Goal: Use online tool/utility: Utilize a website feature to perform a specific function

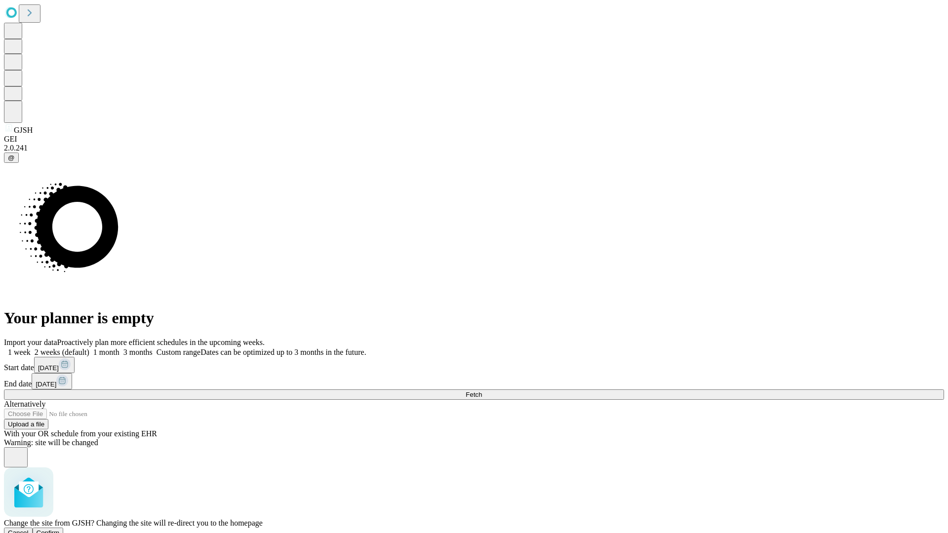
click at [60, 530] on span "Confirm" at bounding box center [48, 533] width 23 height 7
click at [120, 348] on label "1 month" at bounding box center [104, 352] width 30 height 8
click at [482, 391] on span "Fetch" at bounding box center [474, 394] width 16 height 7
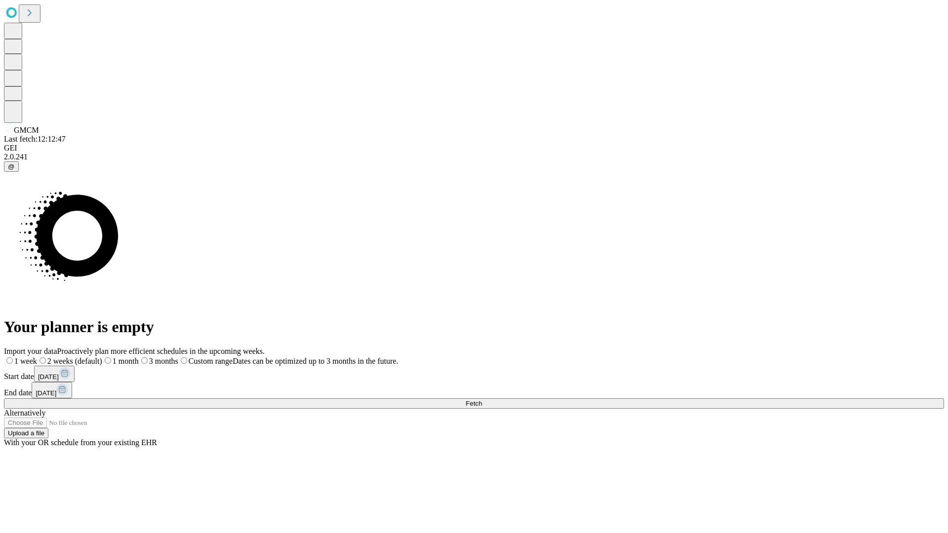
click at [139, 357] on label "1 month" at bounding box center [120, 361] width 37 height 8
click at [482, 400] on span "Fetch" at bounding box center [474, 403] width 16 height 7
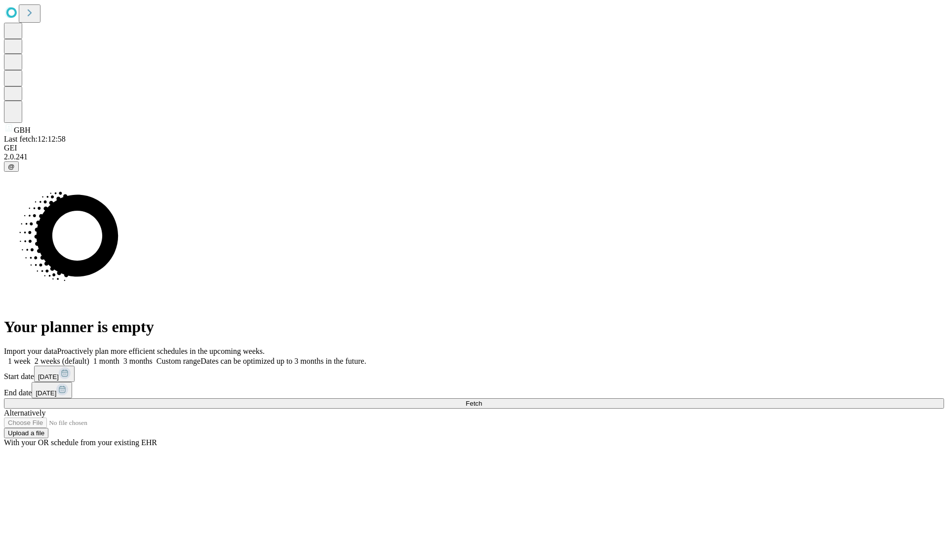
click at [120, 357] on label "1 month" at bounding box center [104, 361] width 30 height 8
click at [482, 400] on span "Fetch" at bounding box center [474, 403] width 16 height 7
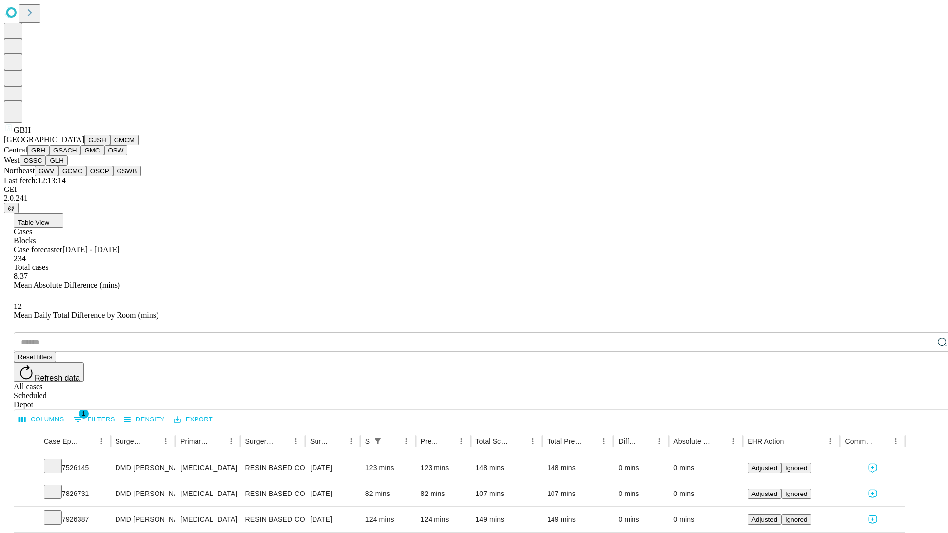
click at [77, 156] on button "GSACH" at bounding box center [64, 150] width 31 height 10
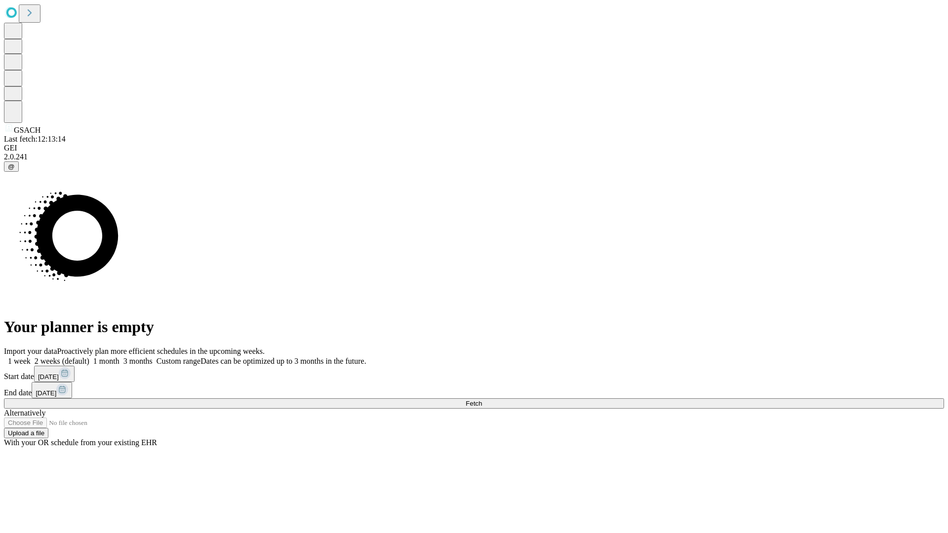
click at [120, 357] on label "1 month" at bounding box center [104, 361] width 30 height 8
click at [482, 400] on span "Fetch" at bounding box center [474, 403] width 16 height 7
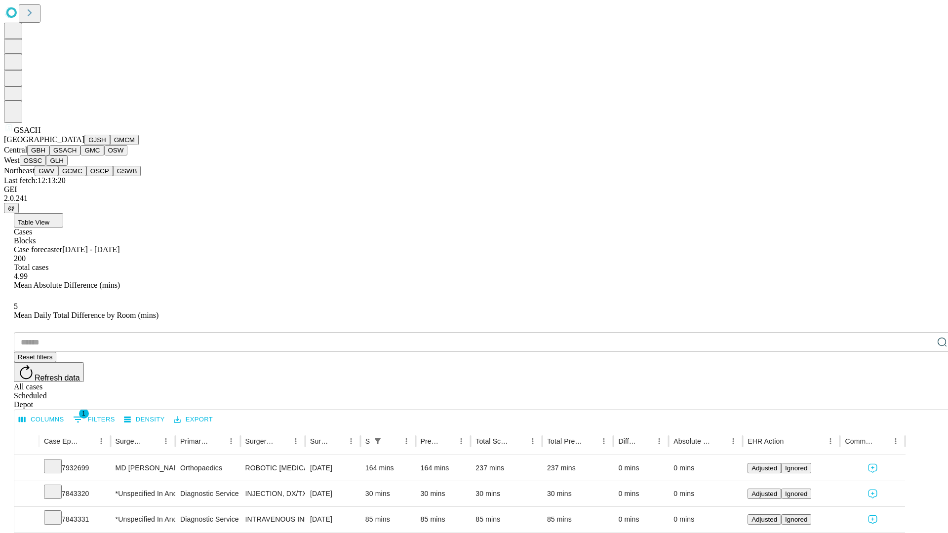
click at [81, 156] on button "GMC" at bounding box center [92, 150] width 23 height 10
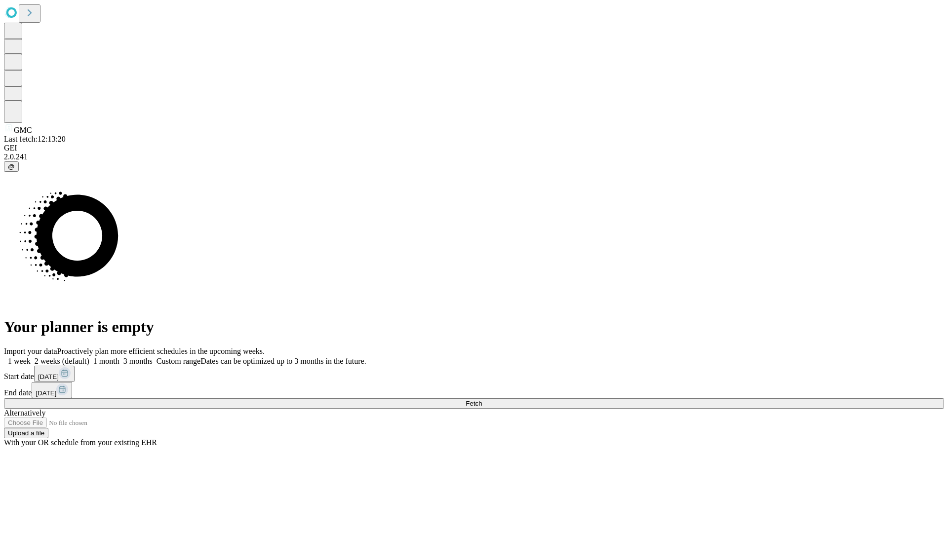
click at [120, 357] on label "1 month" at bounding box center [104, 361] width 30 height 8
click at [482, 400] on span "Fetch" at bounding box center [474, 403] width 16 height 7
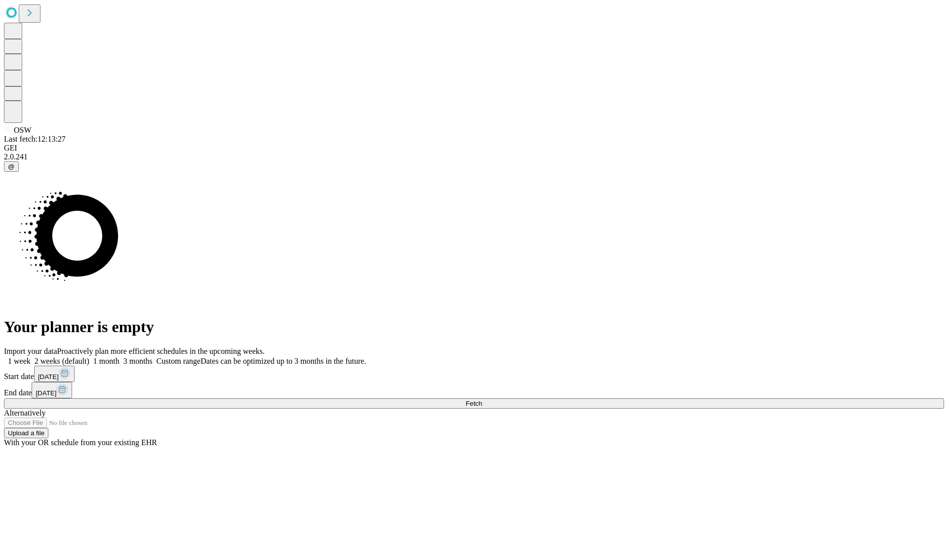
click at [482, 400] on span "Fetch" at bounding box center [474, 403] width 16 height 7
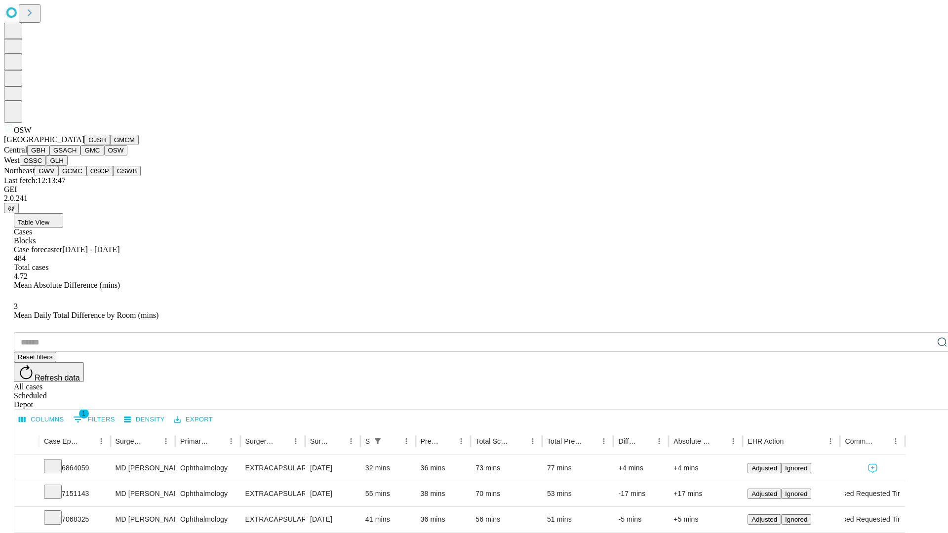
click at [46, 166] on button "OSSC" at bounding box center [33, 161] width 27 height 10
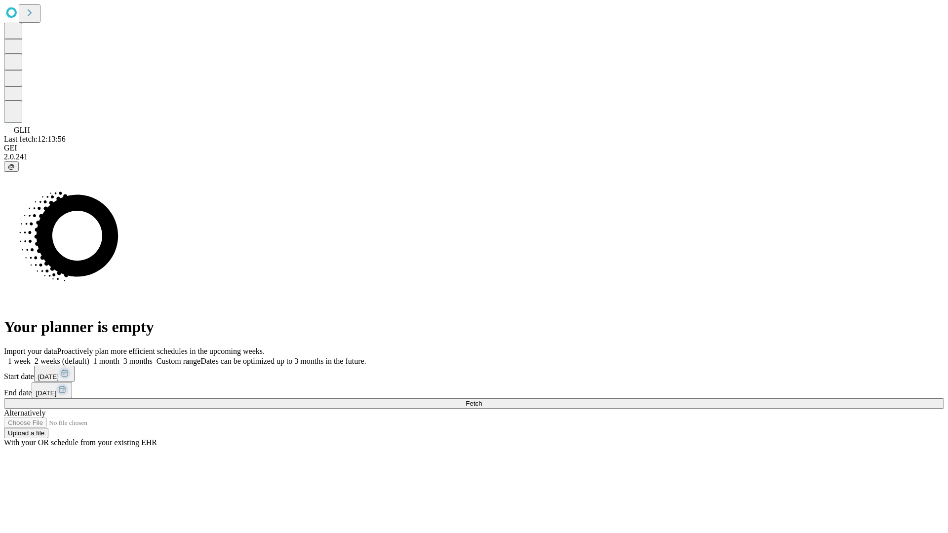
click at [120, 357] on label "1 month" at bounding box center [104, 361] width 30 height 8
click at [482, 400] on span "Fetch" at bounding box center [474, 403] width 16 height 7
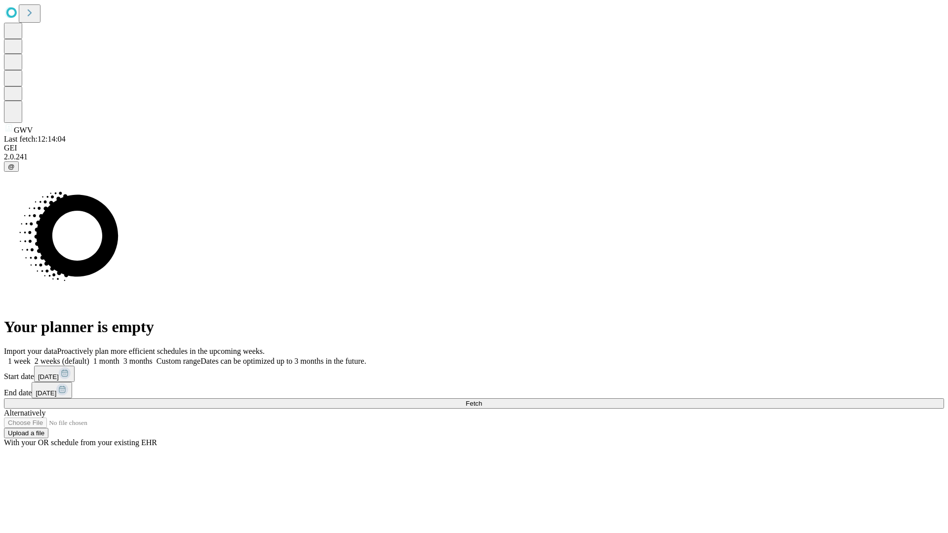
click at [120, 357] on label "1 month" at bounding box center [104, 361] width 30 height 8
click at [482, 400] on span "Fetch" at bounding box center [474, 403] width 16 height 7
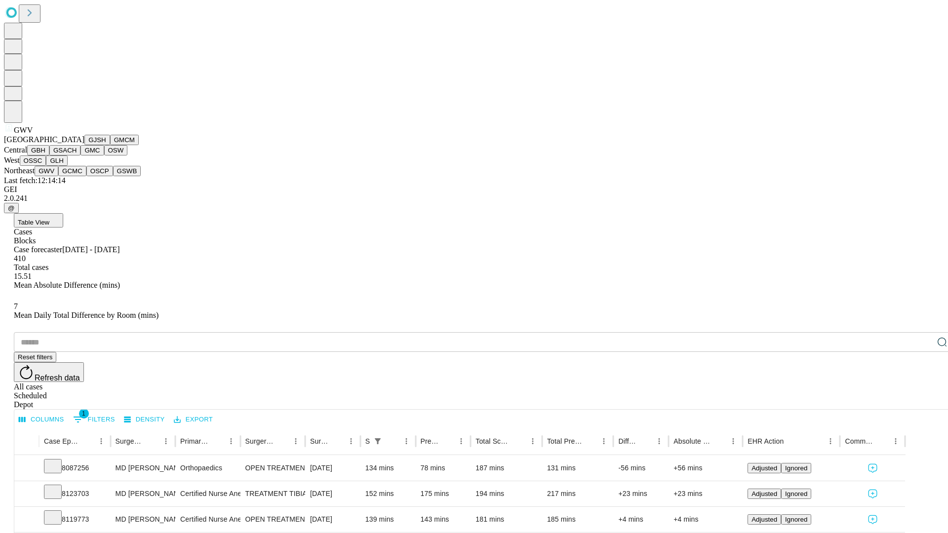
click at [77, 176] on button "GCMC" at bounding box center [72, 171] width 28 height 10
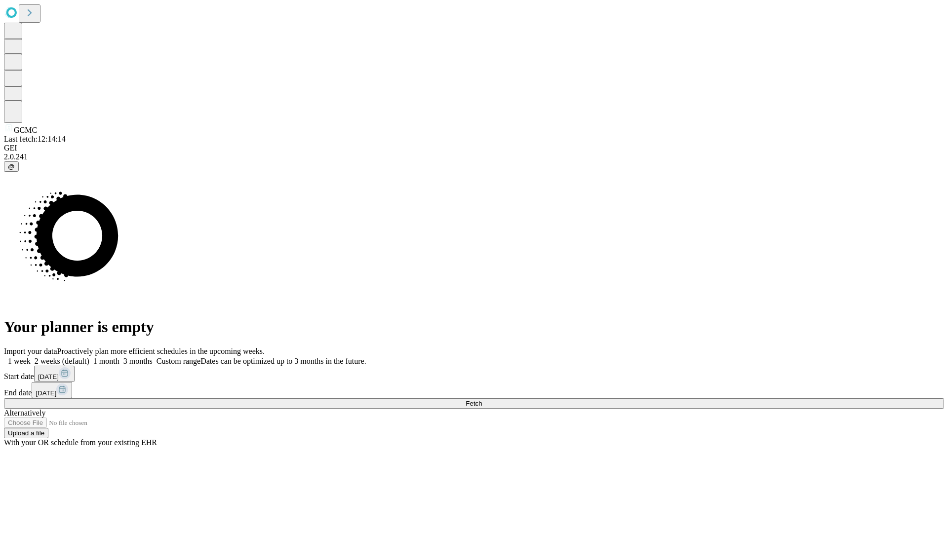
click at [482, 400] on span "Fetch" at bounding box center [474, 403] width 16 height 7
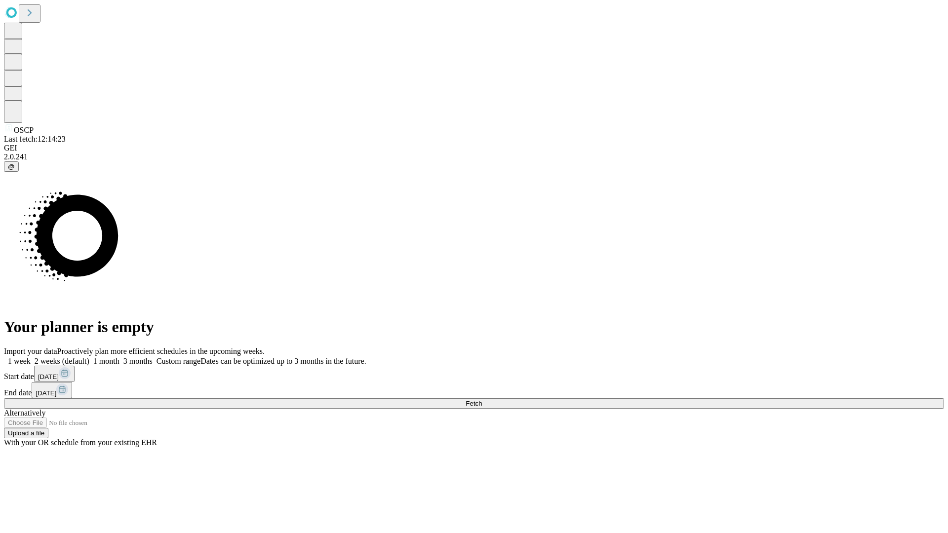
click at [120, 357] on label "1 month" at bounding box center [104, 361] width 30 height 8
click at [482, 400] on span "Fetch" at bounding box center [474, 403] width 16 height 7
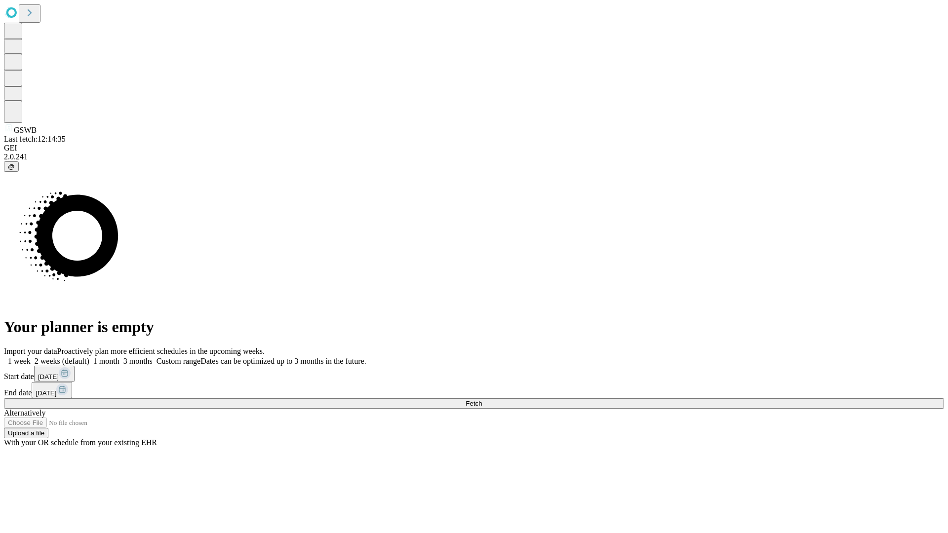
click at [120, 357] on label "1 month" at bounding box center [104, 361] width 30 height 8
click at [482, 400] on span "Fetch" at bounding box center [474, 403] width 16 height 7
